Goal: Task Accomplishment & Management: Use online tool/utility

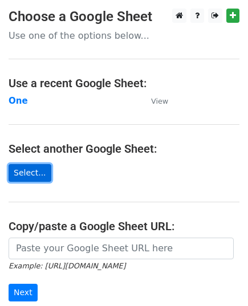
click at [38, 176] on link "Select..." at bounding box center [30, 173] width 43 height 18
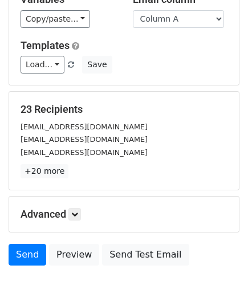
scroll to position [180, 0]
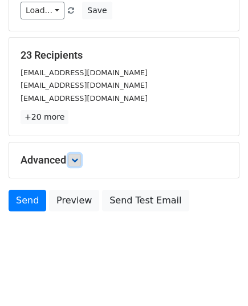
click at [81, 154] on link at bounding box center [74, 160] width 13 height 13
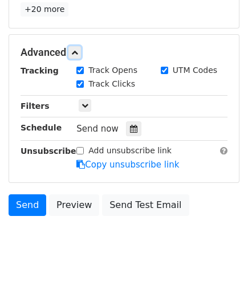
scroll to position [291, 0]
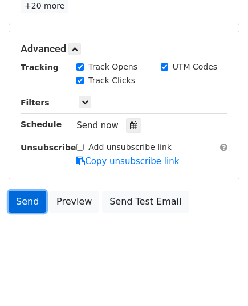
click at [24, 196] on link "Send" at bounding box center [28, 202] width 38 height 22
click at [29, 198] on link "Send" at bounding box center [28, 202] width 38 height 22
click at [37, 196] on link "Send" at bounding box center [28, 202] width 38 height 22
click at [26, 209] on link "Send" at bounding box center [28, 202] width 38 height 22
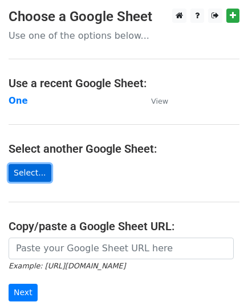
click at [35, 174] on link "Select..." at bounding box center [30, 173] width 43 height 18
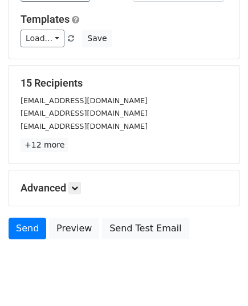
scroll to position [171, 0]
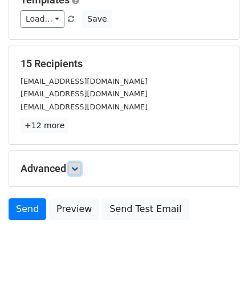
click at [78, 168] on icon at bounding box center [74, 169] width 7 height 7
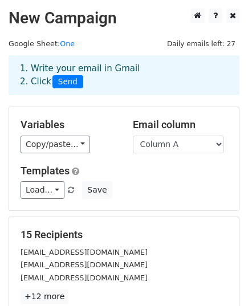
scroll to position [291, 0]
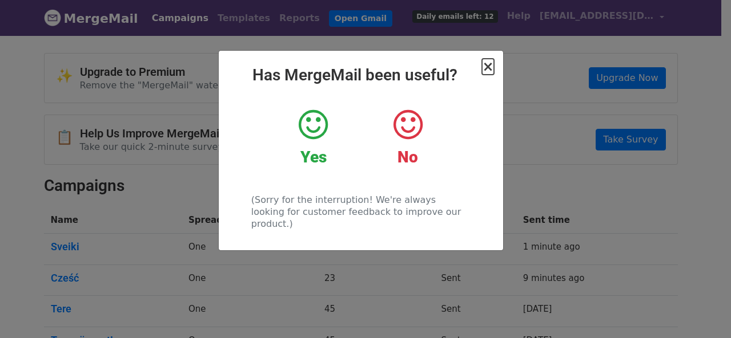
drag, startPoint x: 0, startPoint y: 0, endPoint x: 485, endPoint y: 68, distance: 489.8
click at [485, 68] on span "×" at bounding box center [487, 67] width 11 height 16
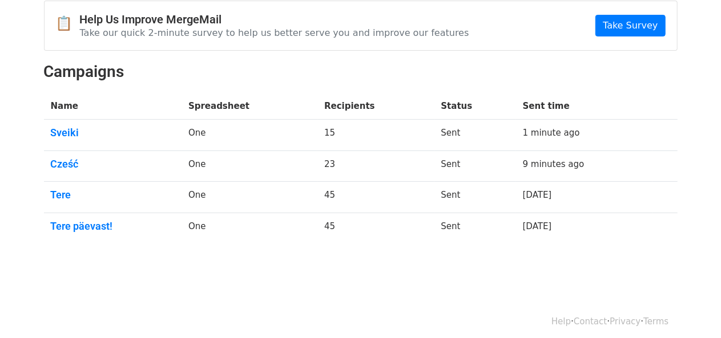
scroll to position [57, 0]
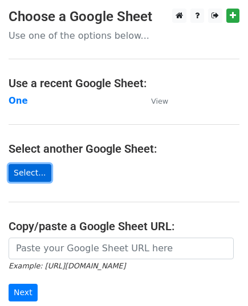
click at [39, 166] on link "Select..." at bounding box center [30, 173] width 43 height 18
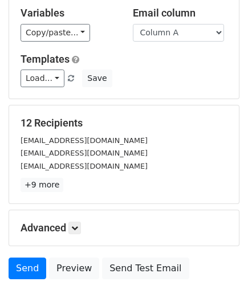
scroll to position [114, 0]
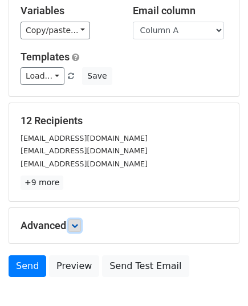
click at [76, 225] on icon at bounding box center [74, 226] width 7 height 7
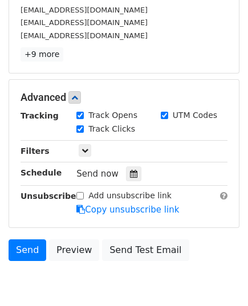
scroll to position [291, 0]
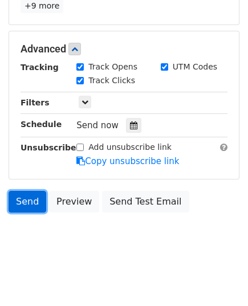
click at [27, 199] on link "Send" at bounding box center [28, 202] width 38 height 22
